Goal: Task Accomplishment & Management: Complete application form

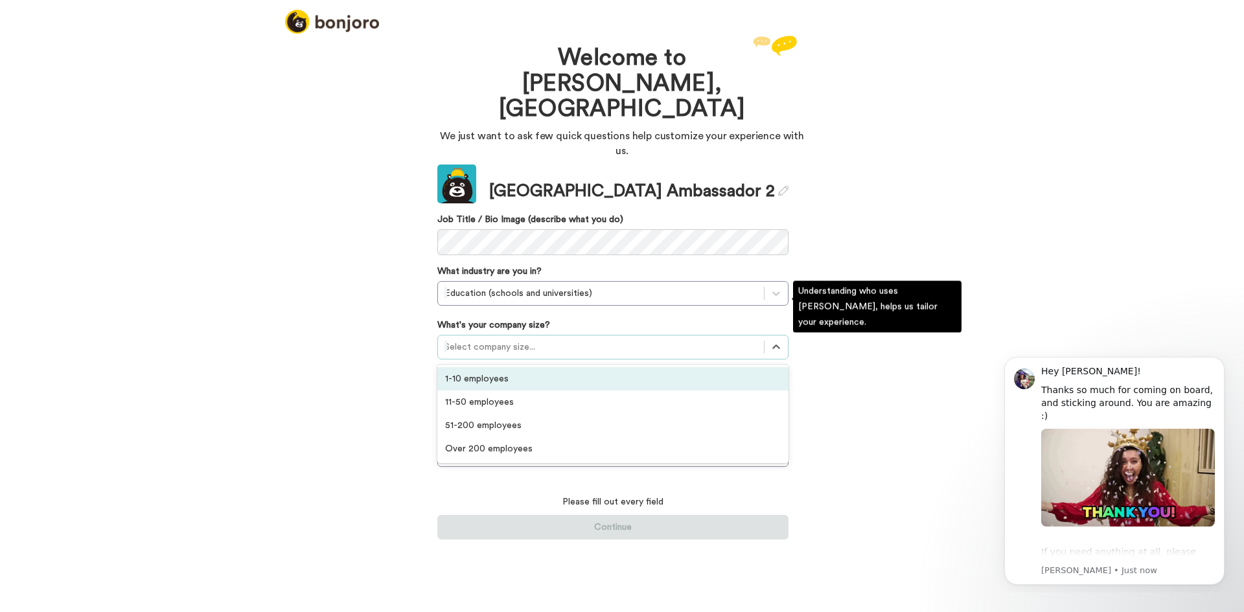
click at [518, 339] on div at bounding box center [600, 347] width 313 height 16
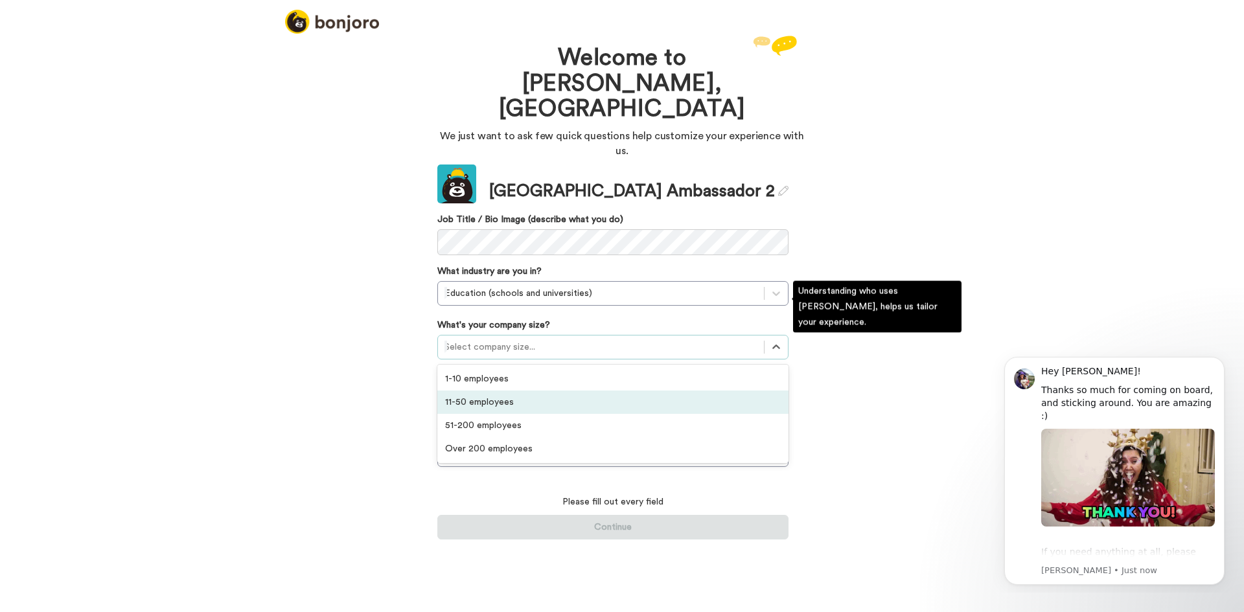
click at [505, 391] on div "11-50 employees" at bounding box center [612, 402] width 351 height 23
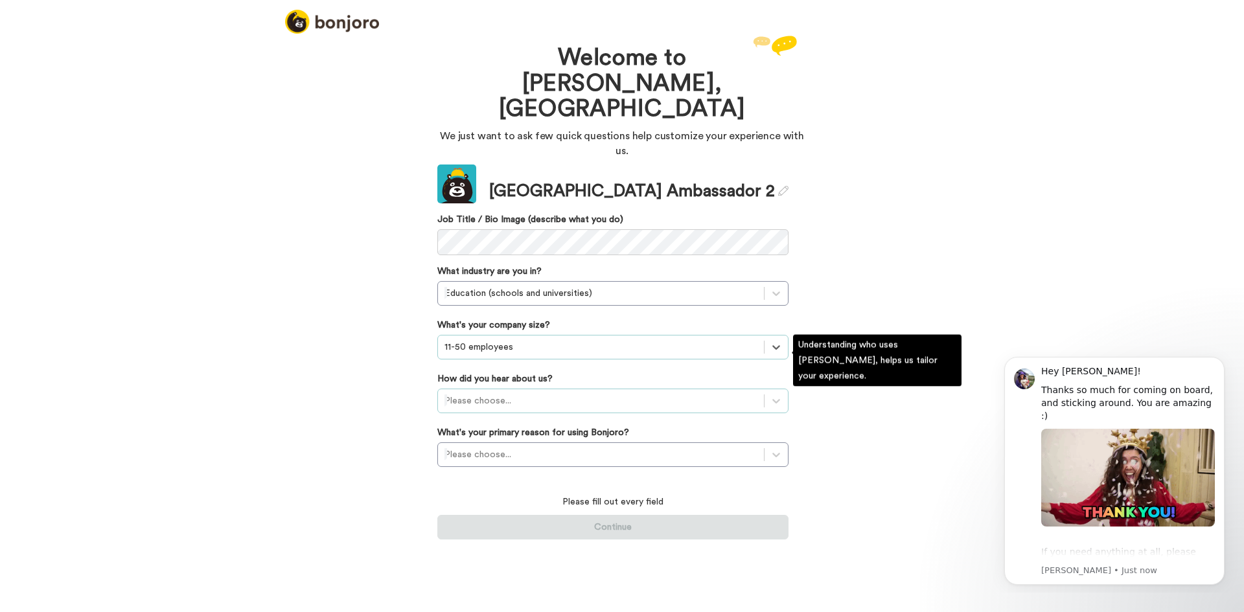
click at [518, 393] on div at bounding box center [600, 401] width 313 height 16
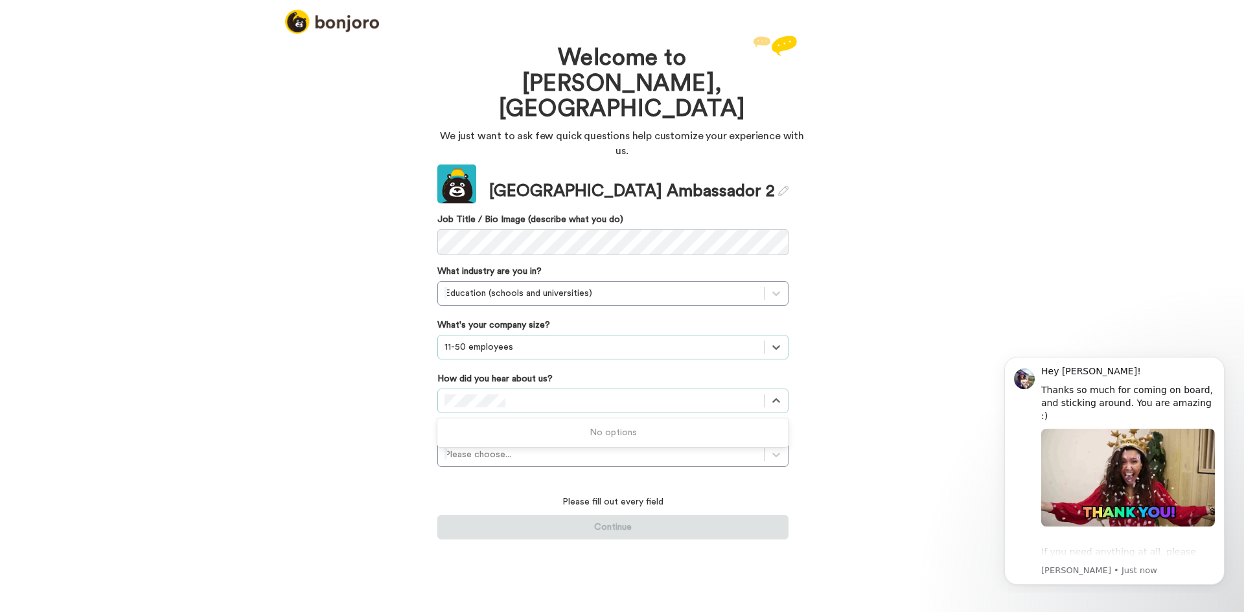
click at [654, 480] on div "Please fill out every field Continue" at bounding box center [612, 510] width 351 height 60
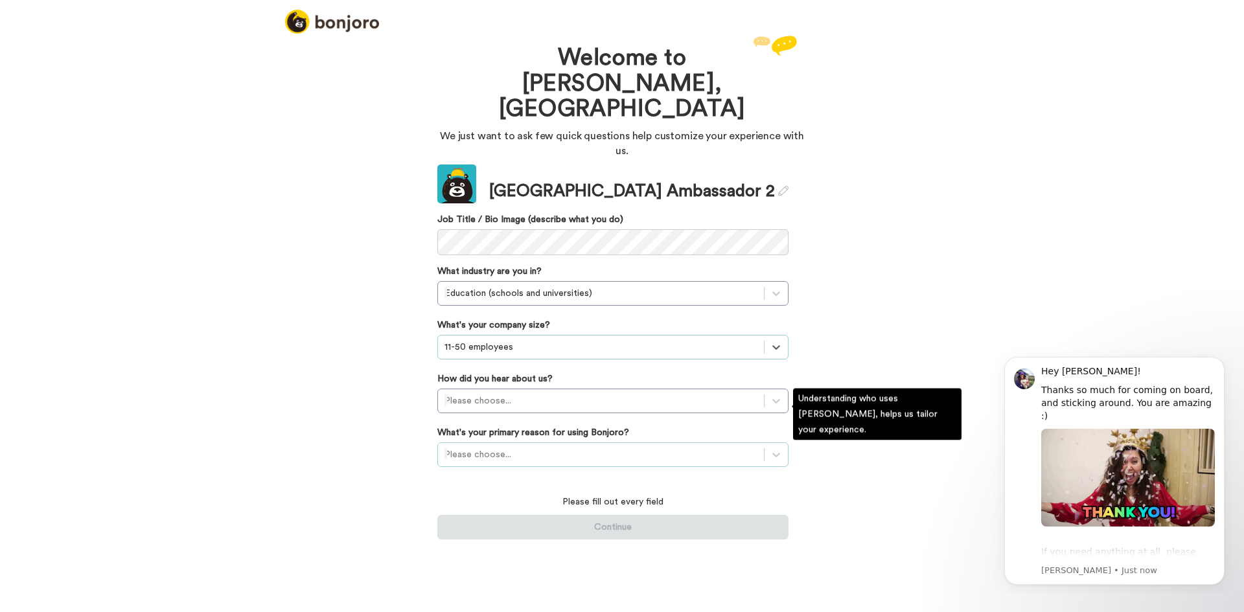
click at [641, 447] on div at bounding box center [600, 455] width 313 height 16
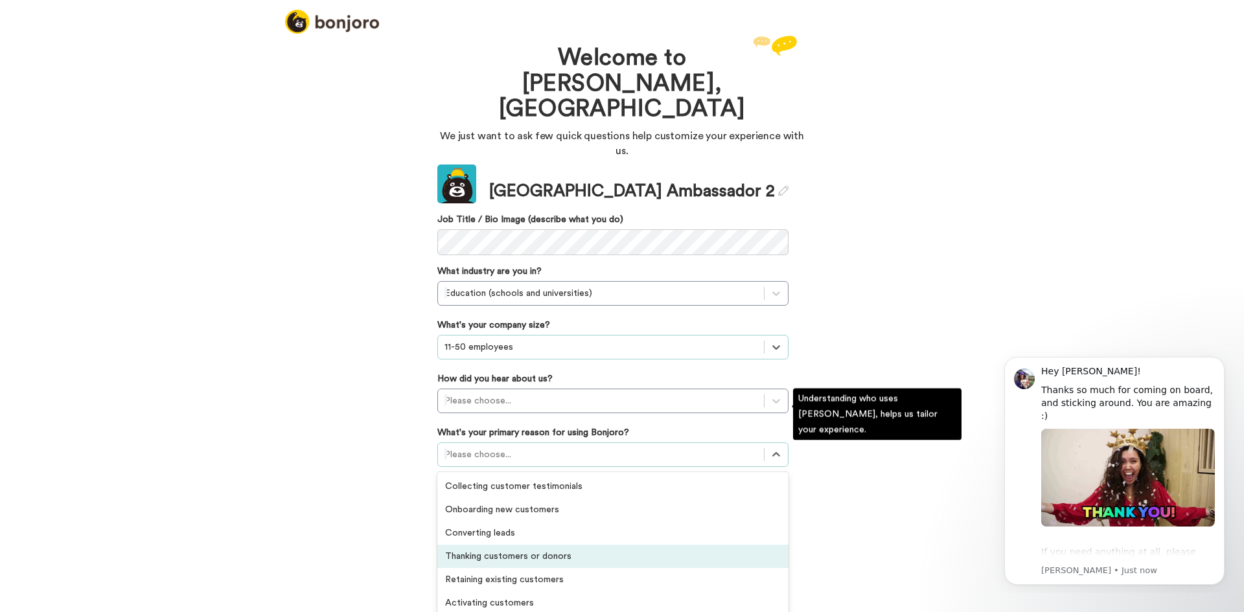
click at [561, 545] on div "Thanking customers or donors" at bounding box center [612, 556] width 351 height 23
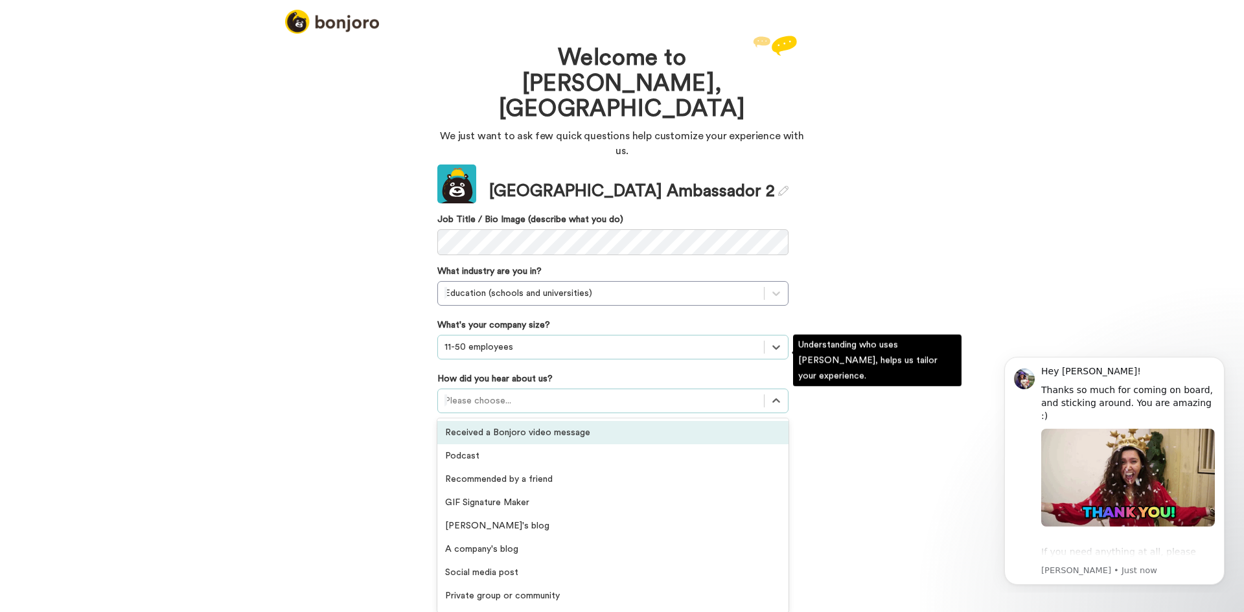
click at [591, 393] on div at bounding box center [600, 401] width 313 height 16
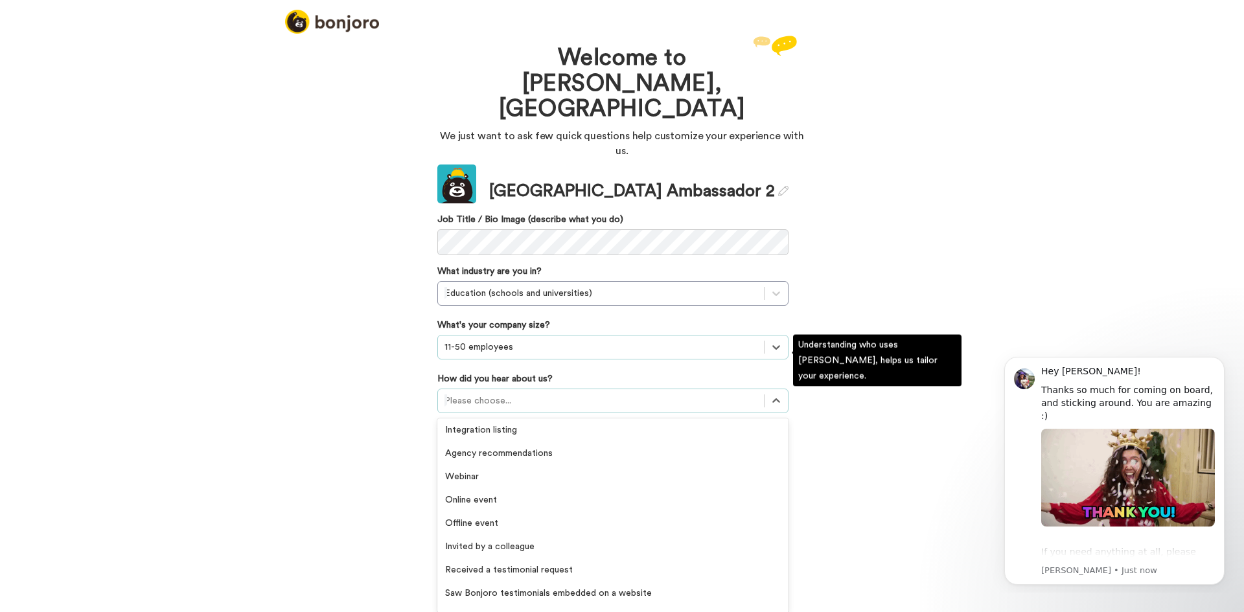
scroll to position [277, 0]
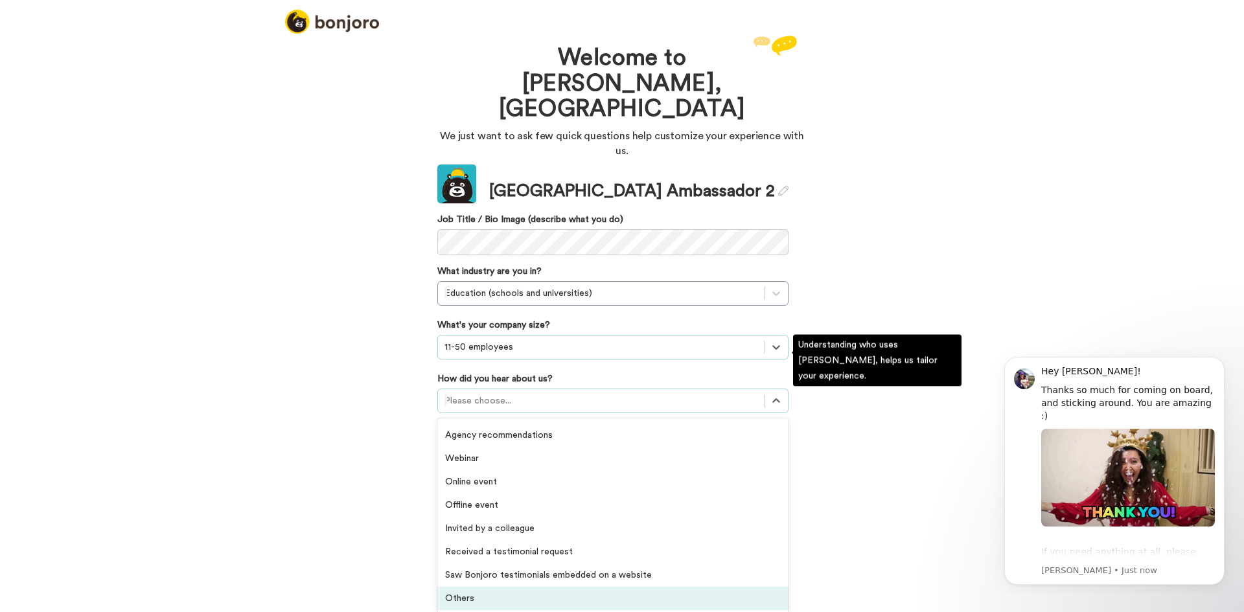
click at [508, 587] on div "Others" at bounding box center [612, 598] width 351 height 23
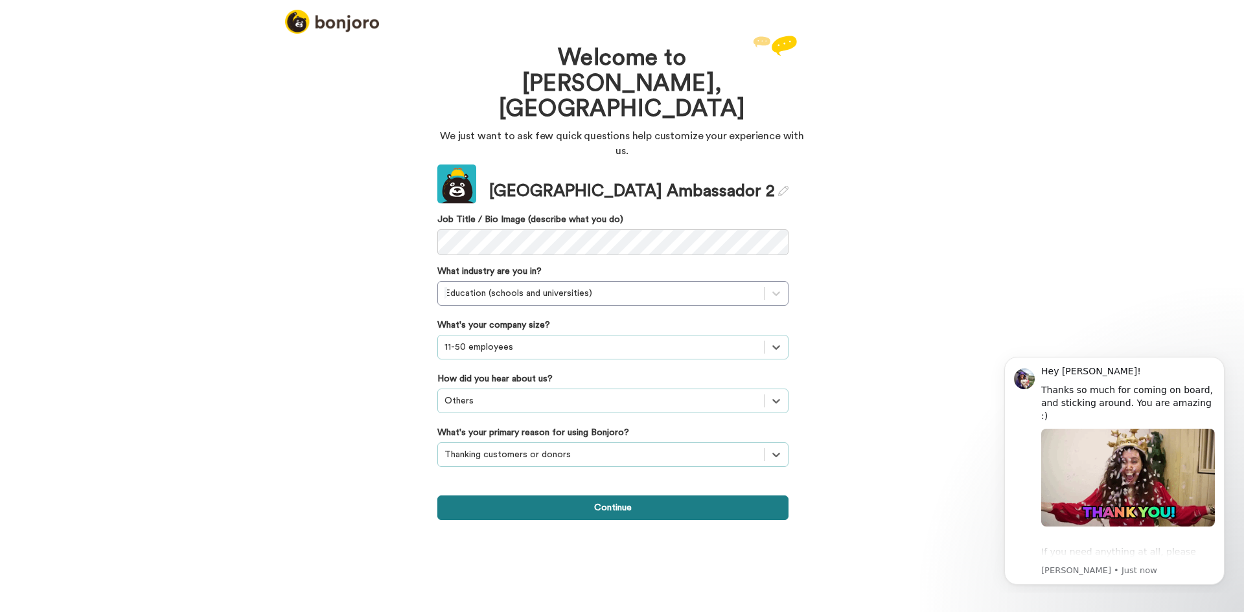
click at [529, 496] on button "Continue" at bounding box center [612, 508] width 351 height 25
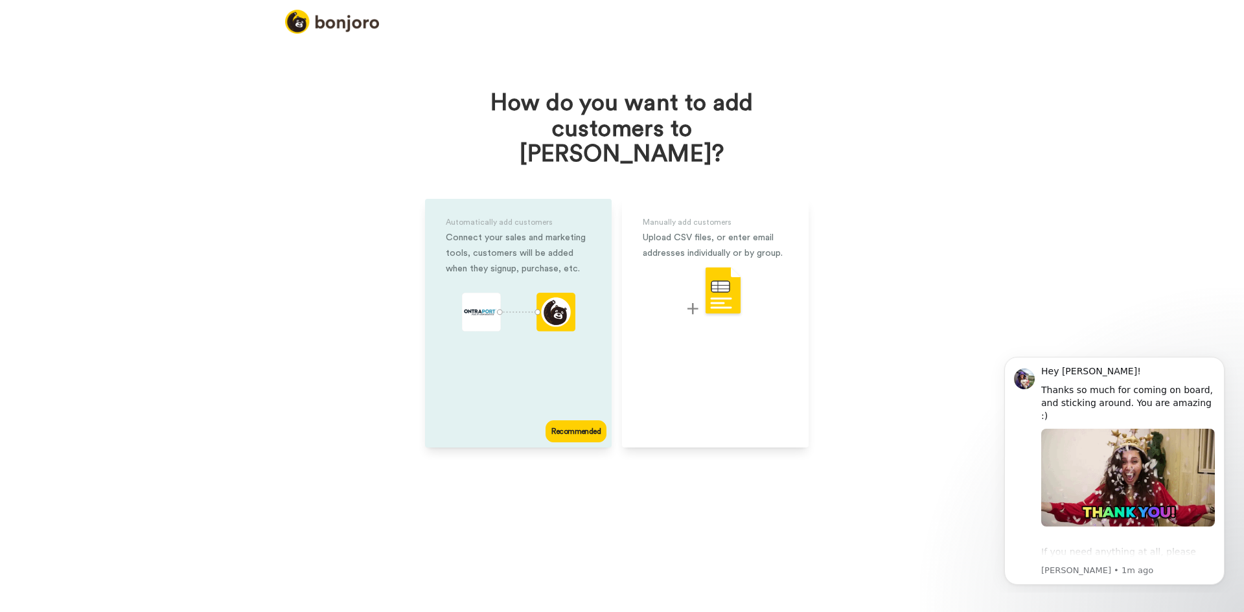
click at [580, 374] on div "Automatically add customers Connect your sales and marketing tools, customers w…" at bounding box center [518, 323] width 187 height 249
